Goal: Transaction & Acquisition: Register for event/course

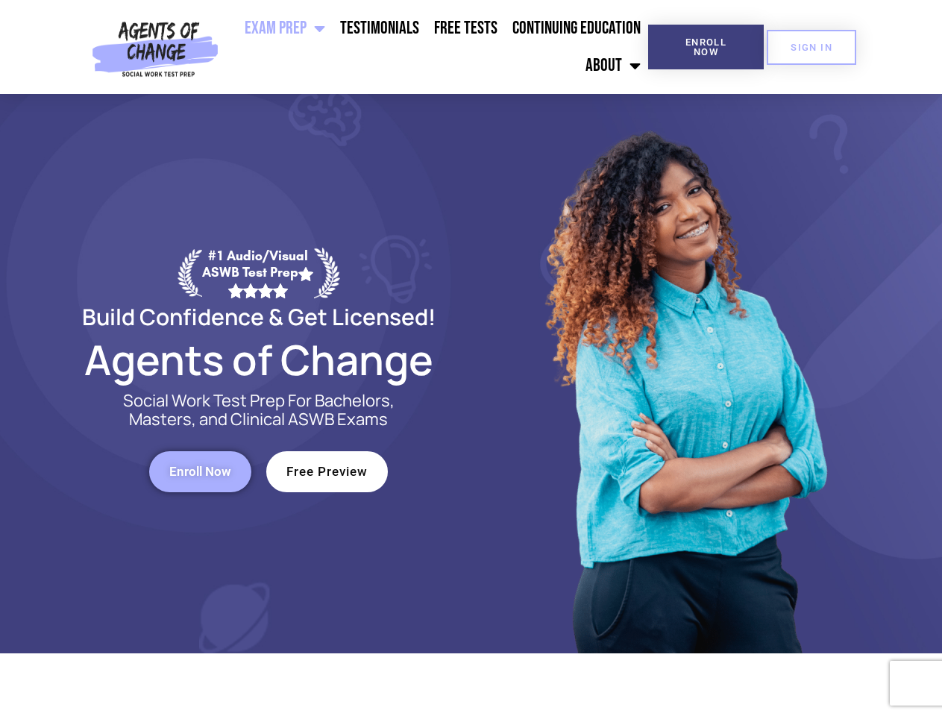
click at [472, 358] on div at bounding box center [684, 374] width 425 height 560
click at [436, 47] on ul "Exam Prep BSW Exam Prep: ASWB Bachelors Level Exam LMSW Exam Prep: ASWB Masters…" at bounding box center [437, 47] width 424 height 75
click at [706, 47] on span "Enroll Now" at bounding box center [706, 46] width 68 height 19
click at [812, 47] on span "SIGN IN" at bounding box center [812, 48] width 42 height 10
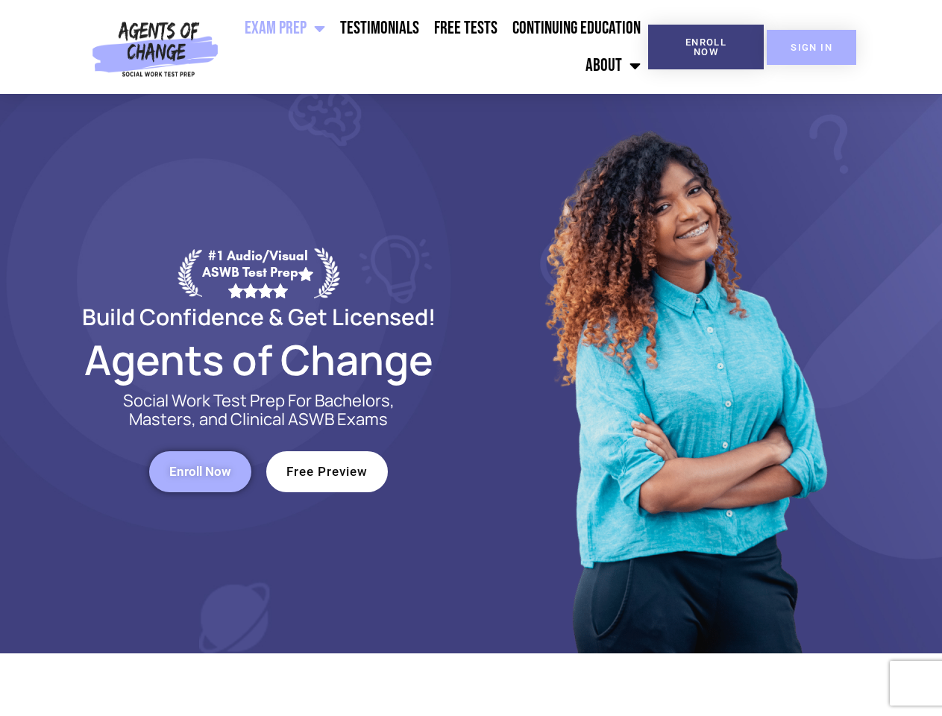
click at [812, 47] on span "SIGN IN" at bounding box center [812, 48] width 42 height 10
click at [200, 472] on span "Enroll Now" at bounding box center [200, 472] width 62 height 13
click at [327, 472] on span "Free Preview" at bounding box center [327, 472] width 81 height 13
